Goal: Task Accomplishment & Management: Manage account settings

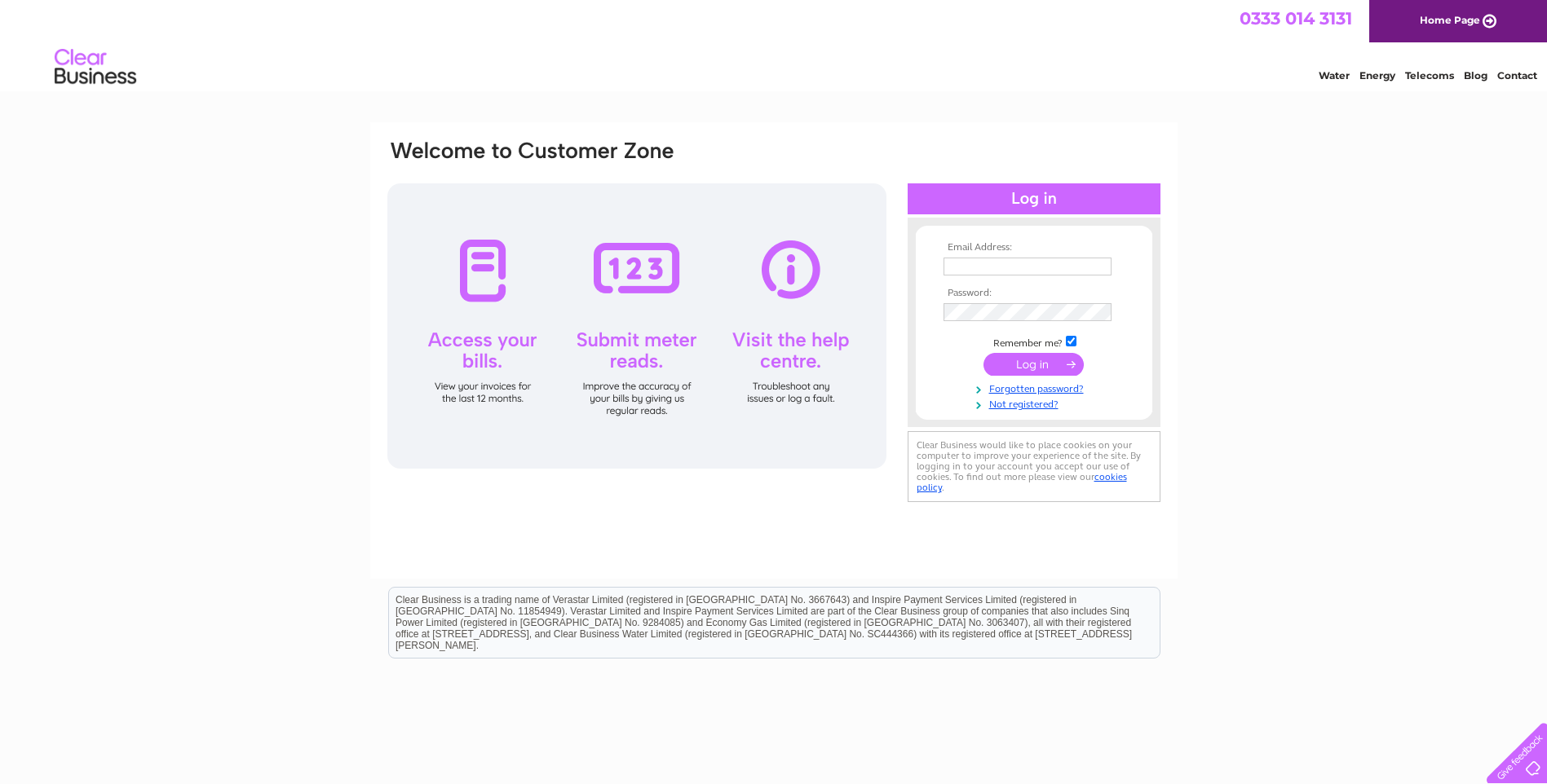
click at [989, 269] on input "text" at bounding box center [1028, 267] width 168 height 18
type input "[PERSON_NAME][EMAIL_ADDRESS][DOMAIN_NAME]"
click at [984, 355] on input "submit" at bounding box center [1034, 366] width 101 height 23
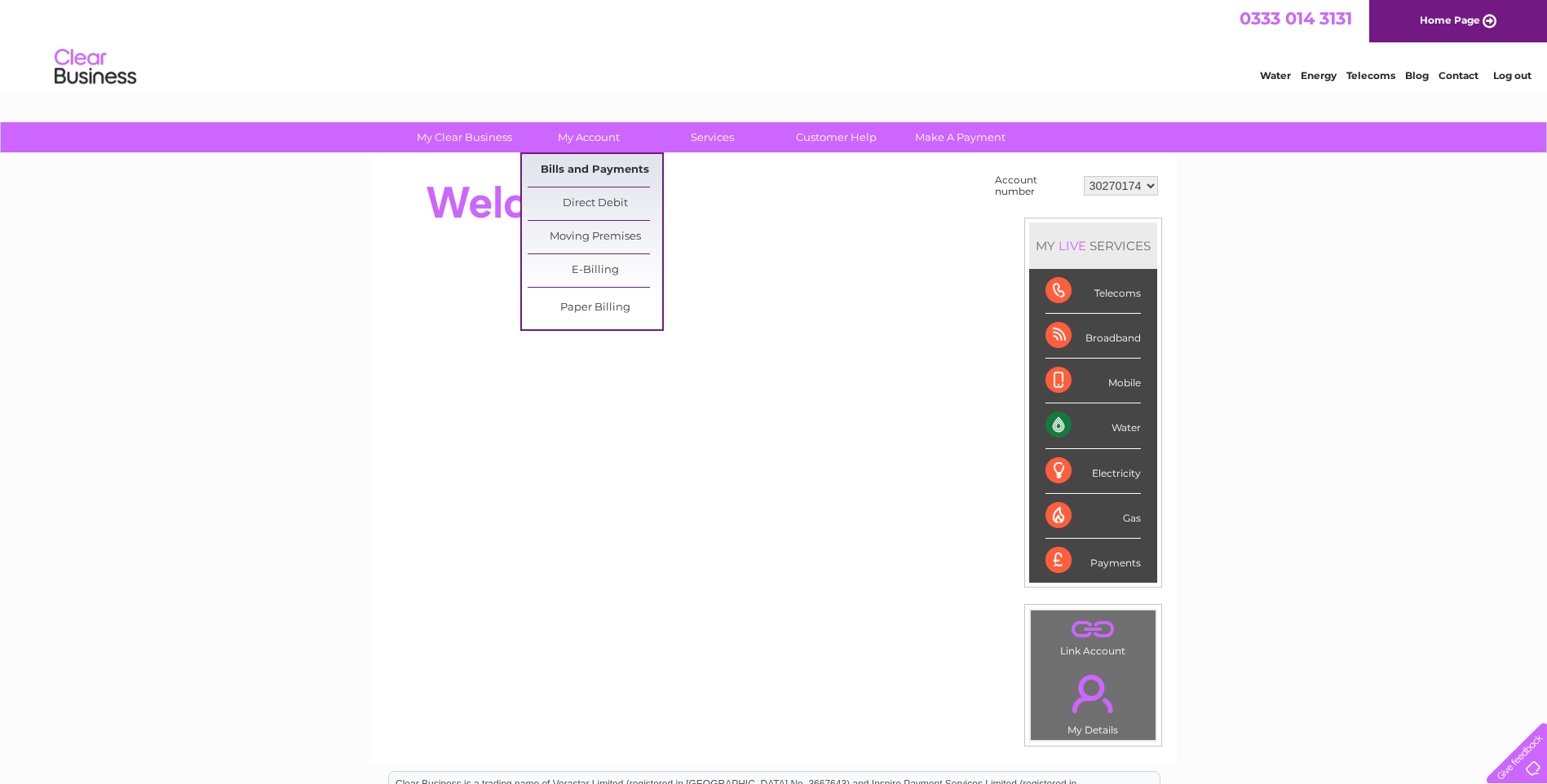
click at [588, 176] on link "Bills and Payments" at bounding box center [595, 170] width 135 height 33
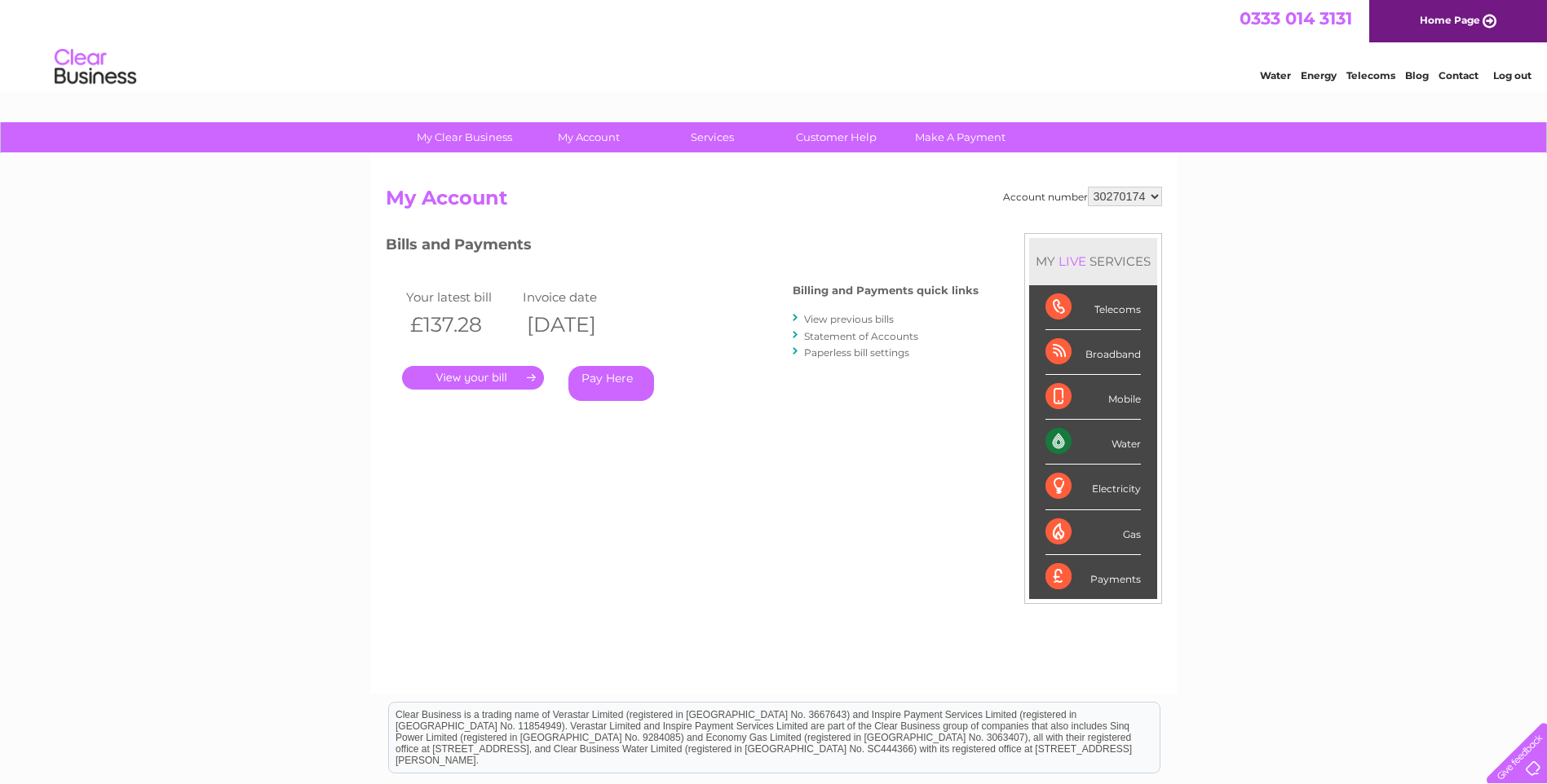
click at [526, 369] on link "." at bounding box center [472, 378] width 142 height 24
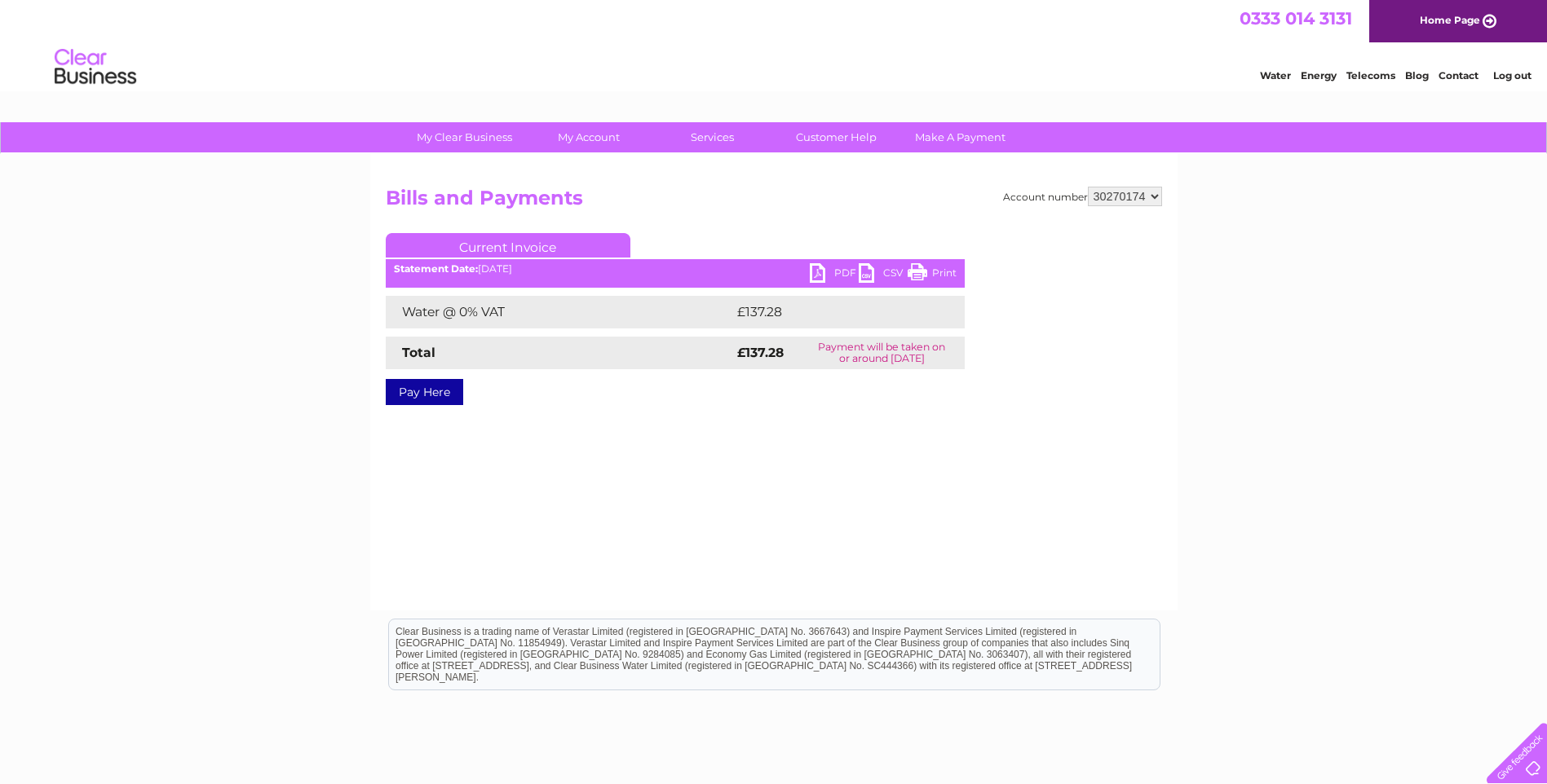
click at [843, 268] on link "PDF" at bounding box center [834, 275] width 49 height 24
